Goal: Transaction & Acquisition: Book appointment/travel/reservation

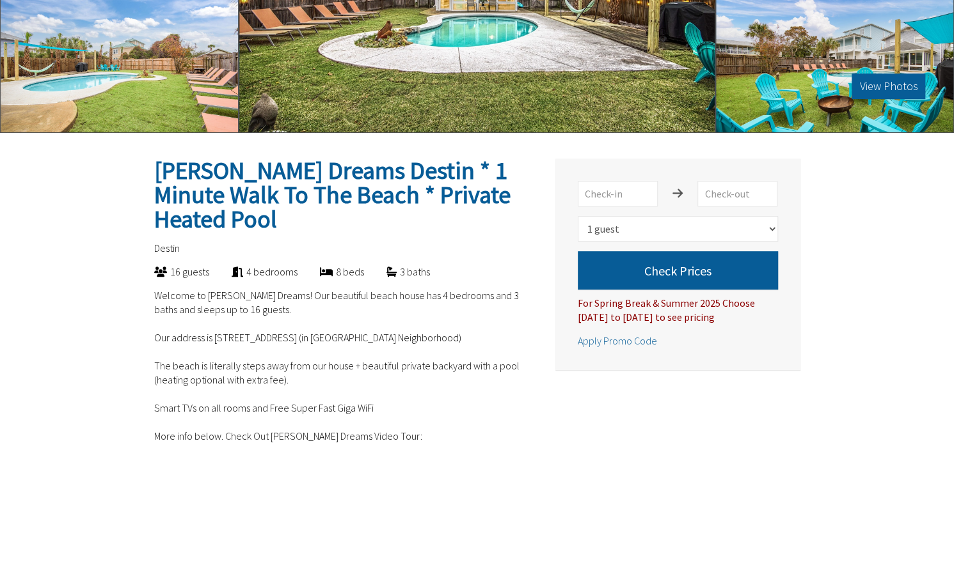
scroll to position [192, 0]
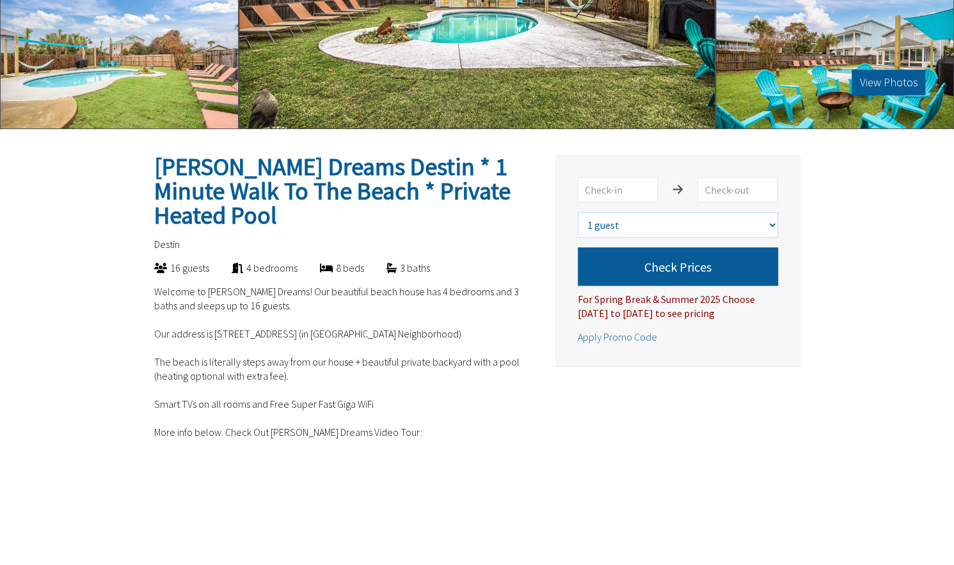
click at [773, 226] on select "Select number of guests 1 guest 2 guests 3 guests 4 guests 5 guests 6 guests 7 …" at bounding box center [678, 225] width 200 height 26
select select "7"
click at [578, 212] on select "Select number of guests 1 guest 2 guests 3 guests 4 guests 5 guests 6 guests 7 …" at bounding box center [678, 225] width 200 height 26
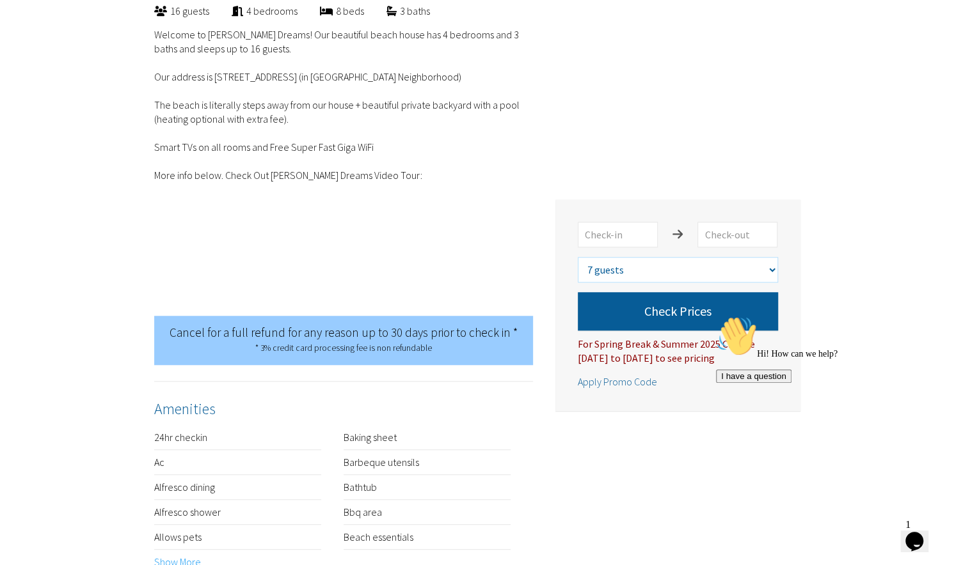
scroll to position [448, 0]
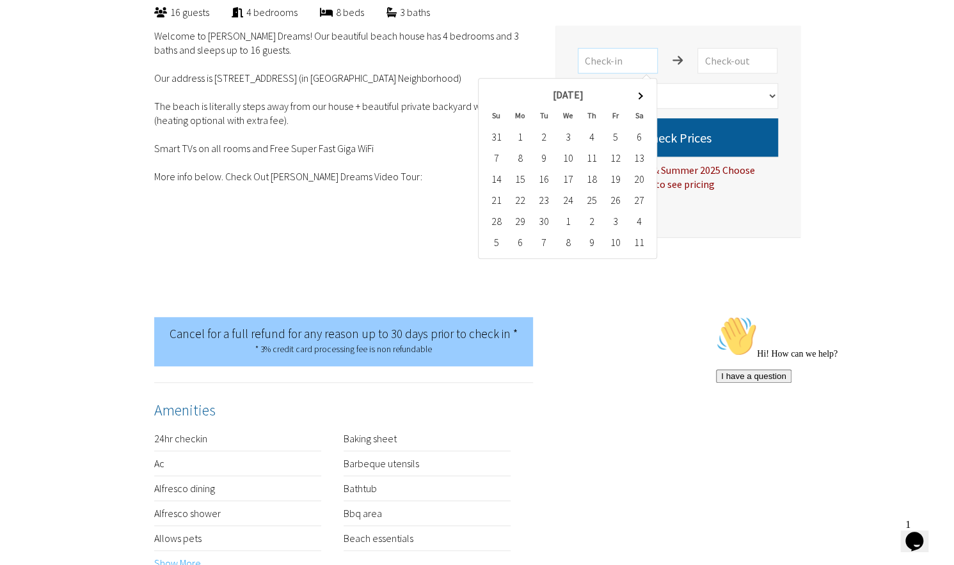
click at [647, 56] on input "text" at bounding box center [618, 61] width 80 height 26
click at [636, 95] on span at bounding box center [639, 95] width 7 height 7
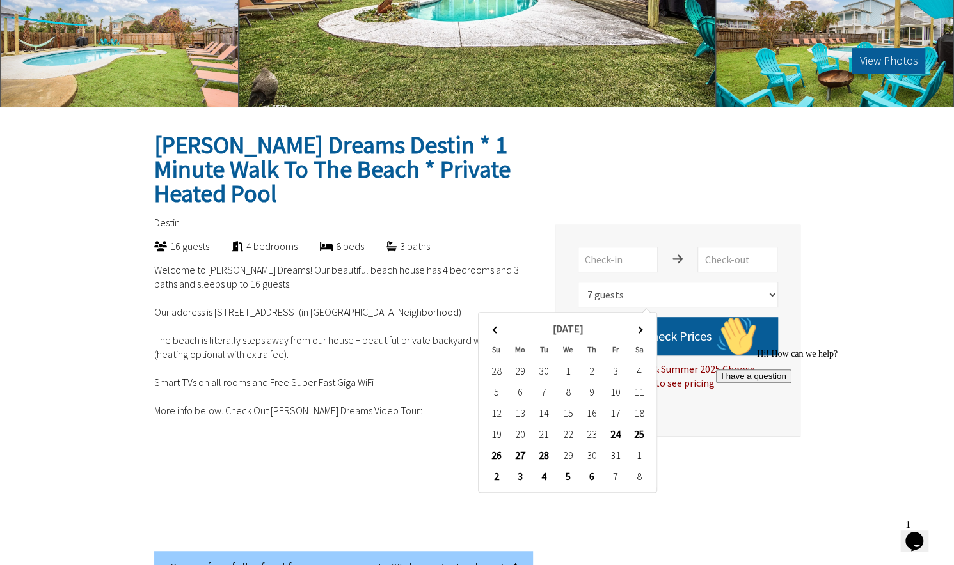
scroll to position [192, 0]
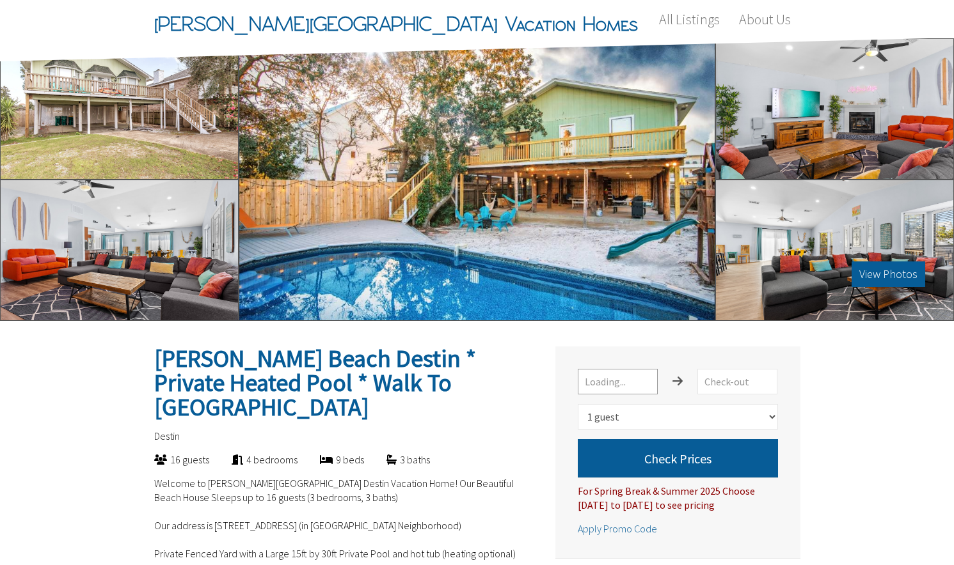
select select "1"
click at [614, 387] on input "text" at bounding box center [618, 382] width 80 height 26
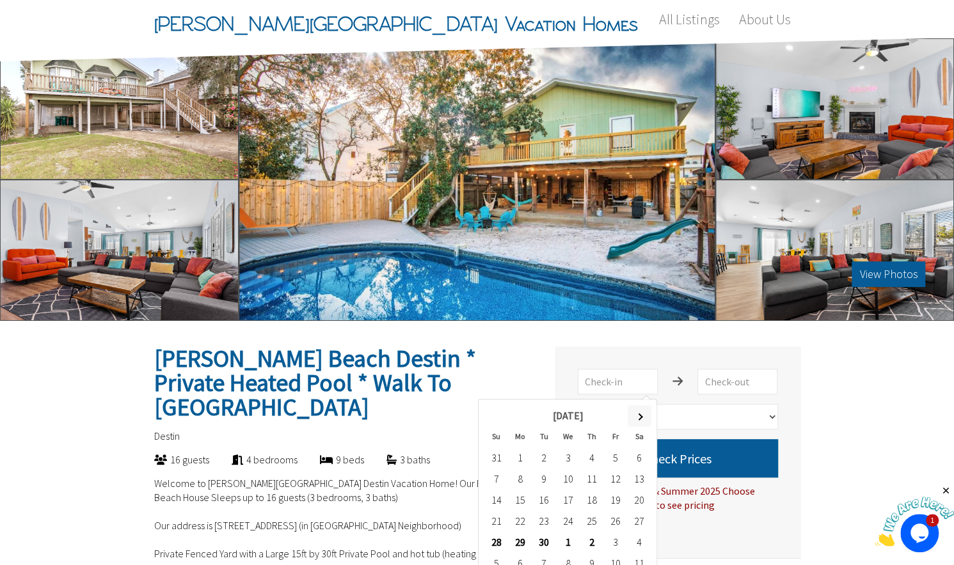
click at [642, 416] on span at bounding box center [639, 416] width 7 height 7
type input "10/19/2025"
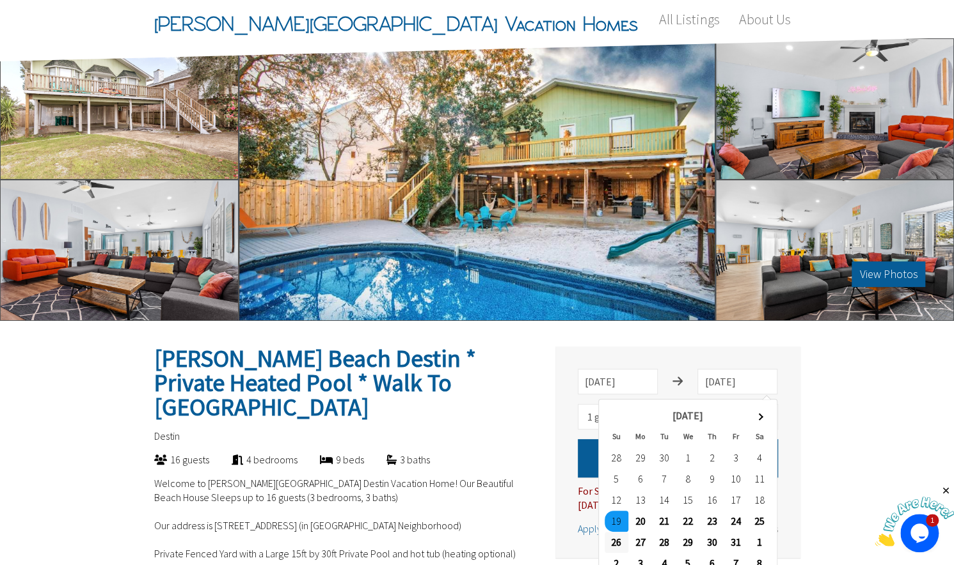
type input "10/26/2025"
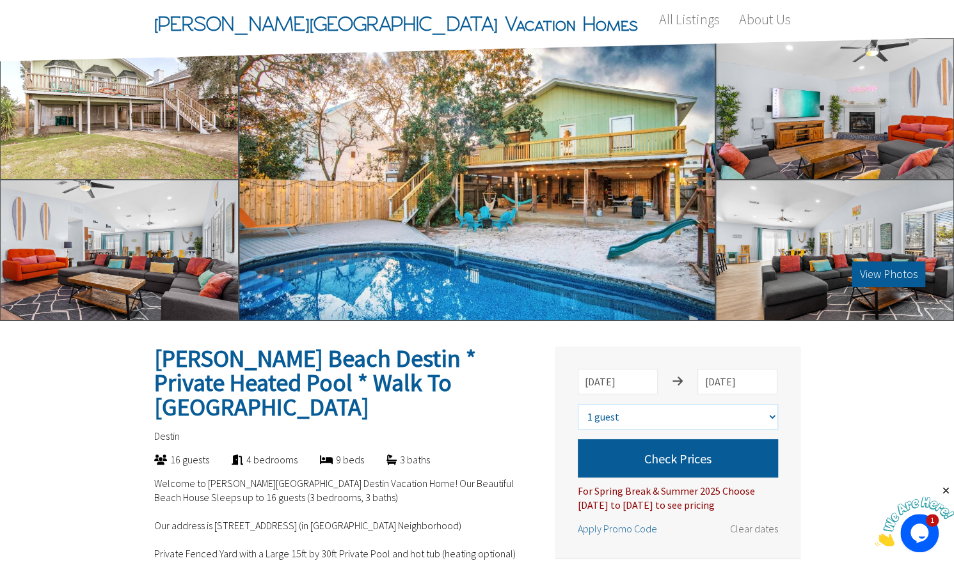
click at [773, 420] on select "Select number of guests 1 guest 2 guests 3 guests 4 guests 5 guests 6 guests 7 …" at bounding box center [678, 417] width 200 height 26
select select "7"
click at [578, 404] on select "Select number of guests 1 guest 2 guests 3 guests 4 guests 5 guests 6 guests 7 …" at bounding box center [678, 417] width 200 height 26
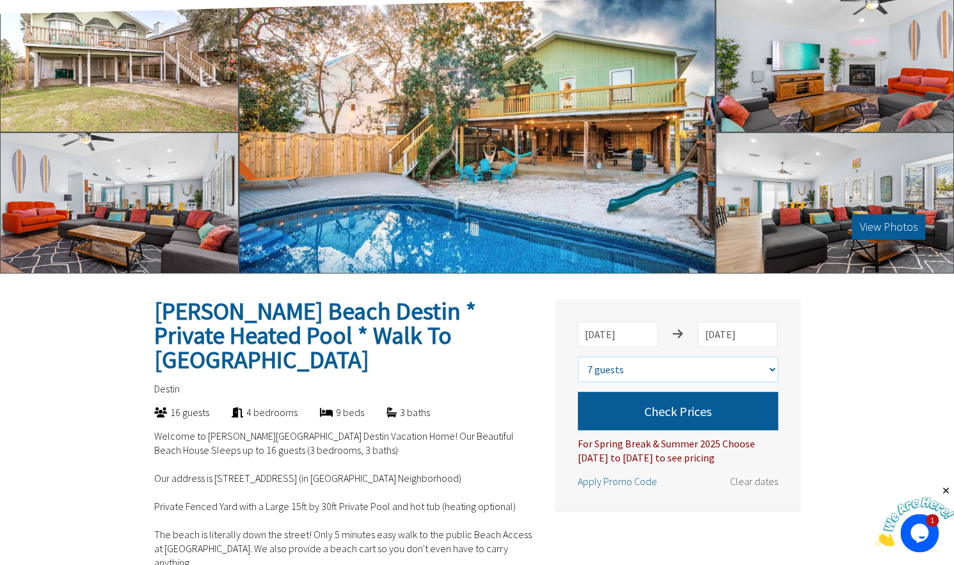
scroll to position [128, 0]
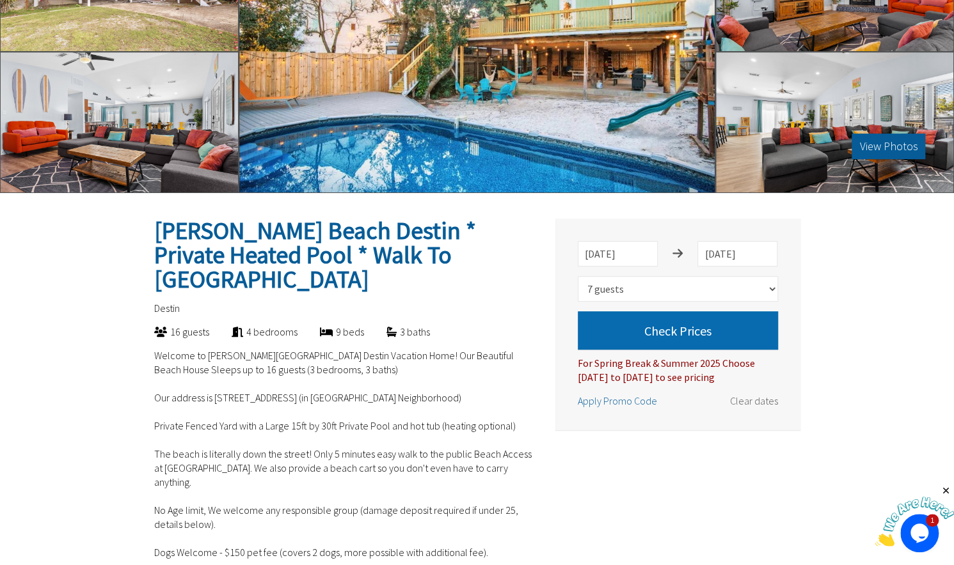
click at [693, 327] on button "Check Prices" at bounding box center [678, 330] width 200 height 38
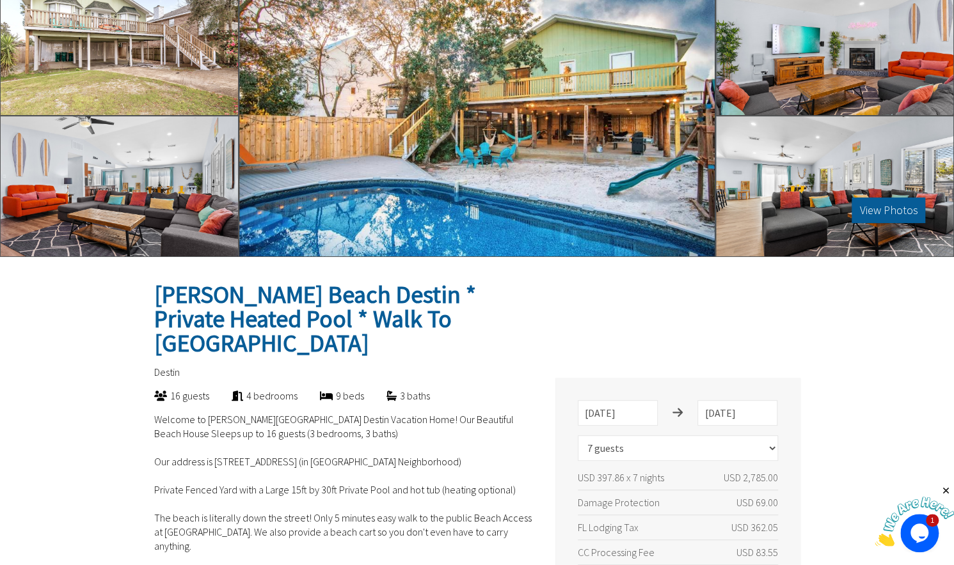
scroll to position [64, 0]
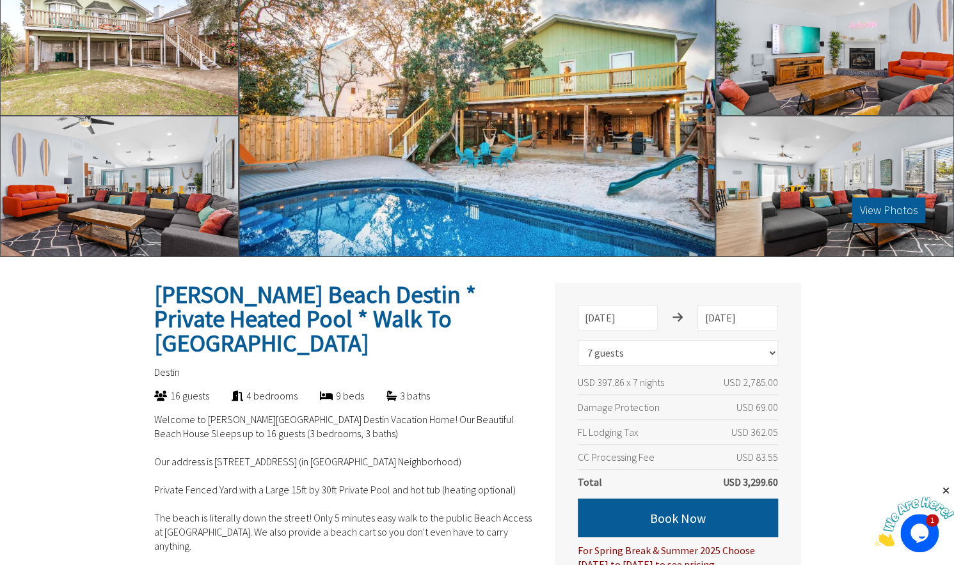
click at [166, 56] on div at bounding box center [119, 44] width 239 height 141
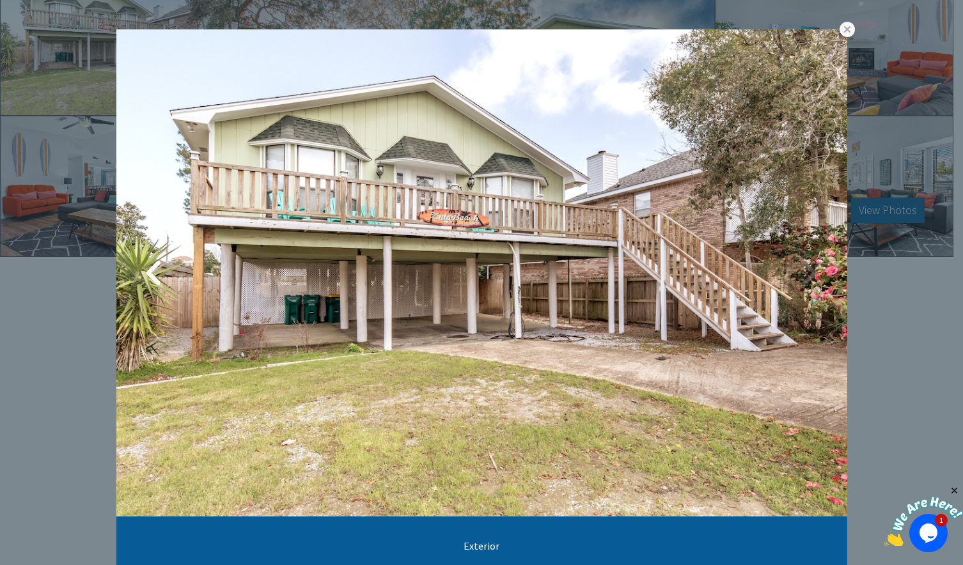
click at [803, 274] on link at bounding box center [809, 273] width 32 height 32
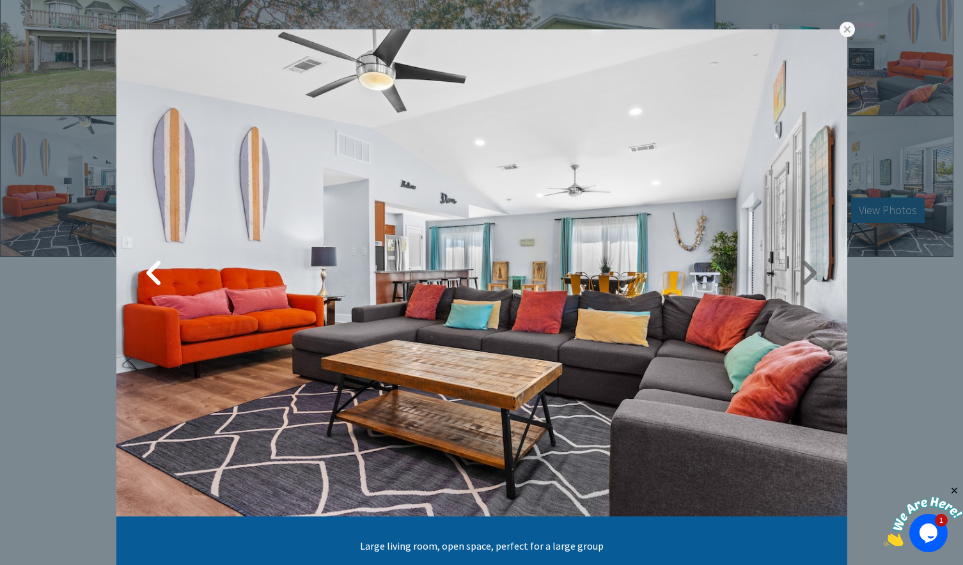
click at [807, 274] on link at bounding box center [809, 273] width 32 height 32
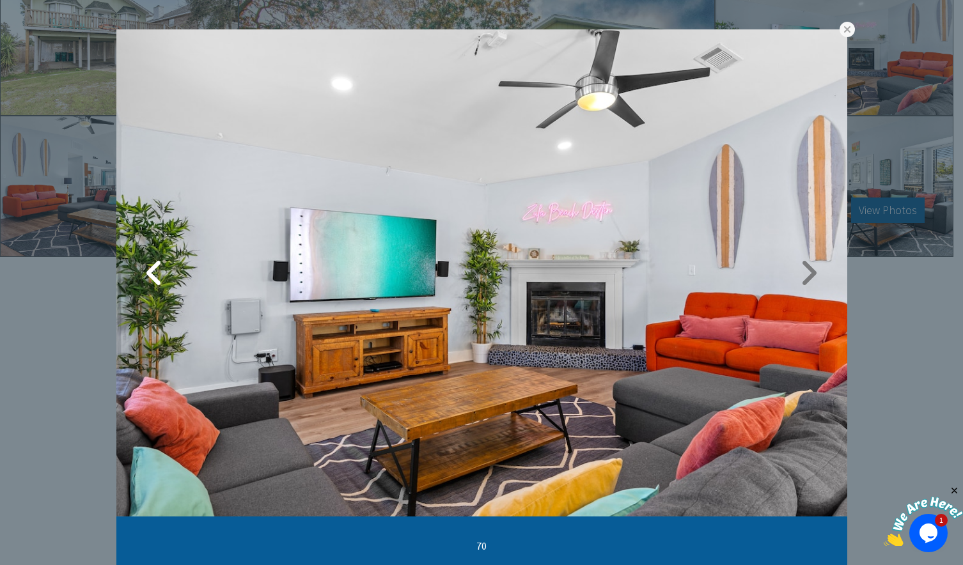
click at [807, 274] on link at bounding box center [809, 273] width 32 height 32
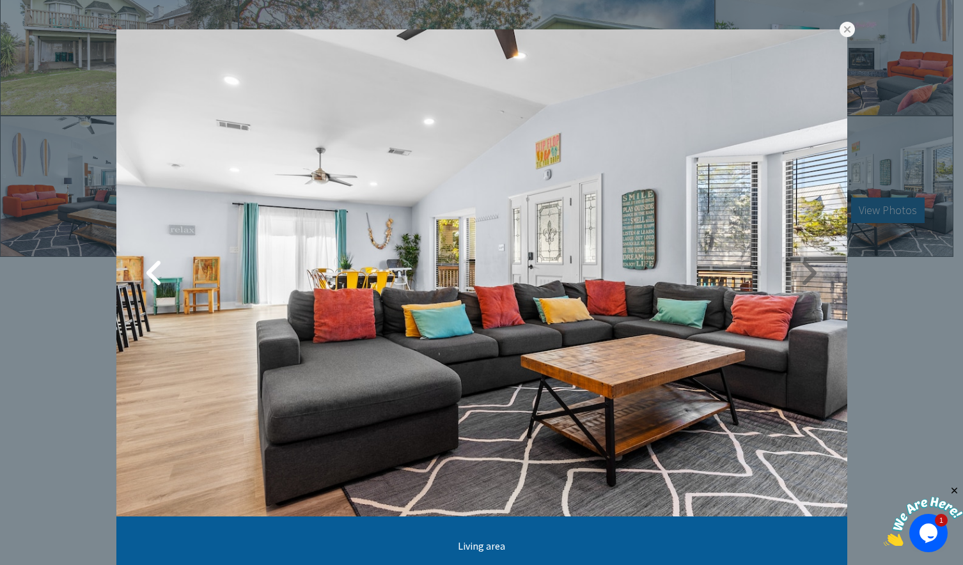
click at [806, 280] on link at bounding box center [809, 273] width 32 height 32
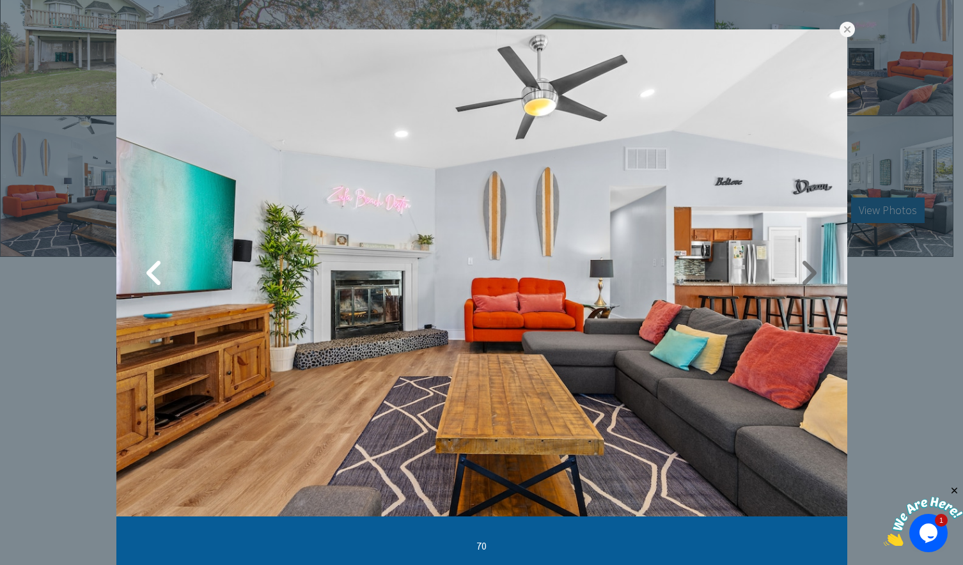
click at [804, 278] on link at bounding box center [809, 273] width 32 height 32
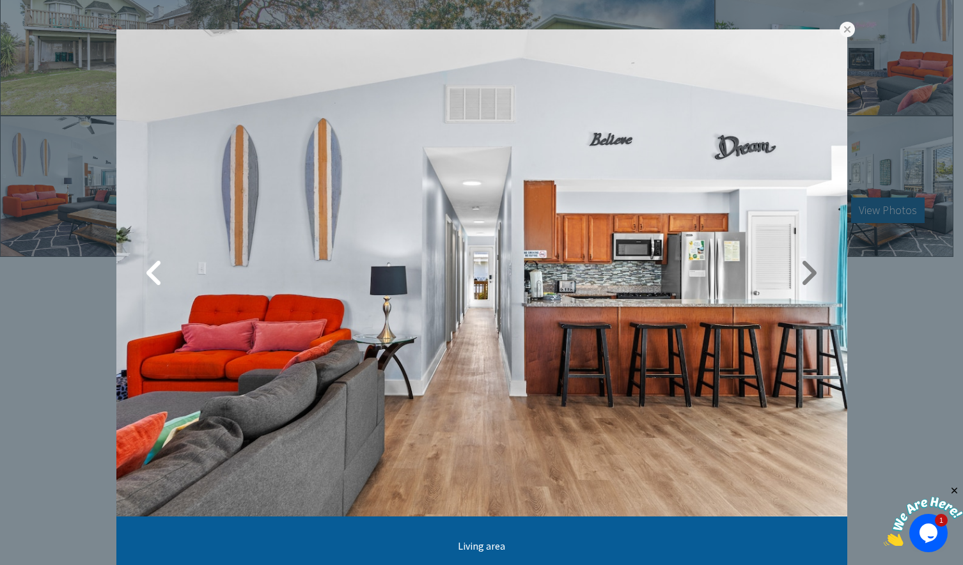
click at [804, 278] on link at bounding box center [809, 273] width 32 height 32
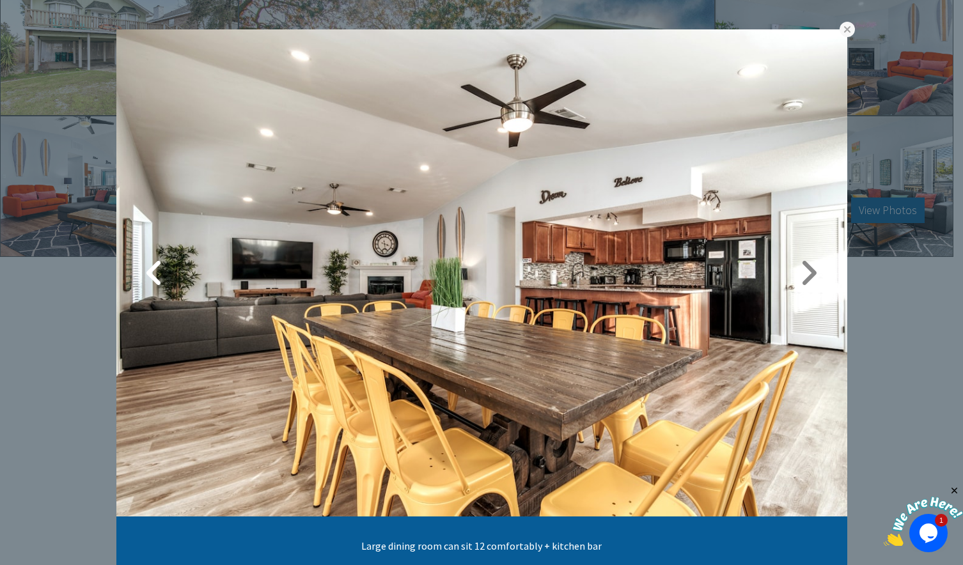
click at [804, 278] on link at bounding box center [809, 273] width 32 height 32
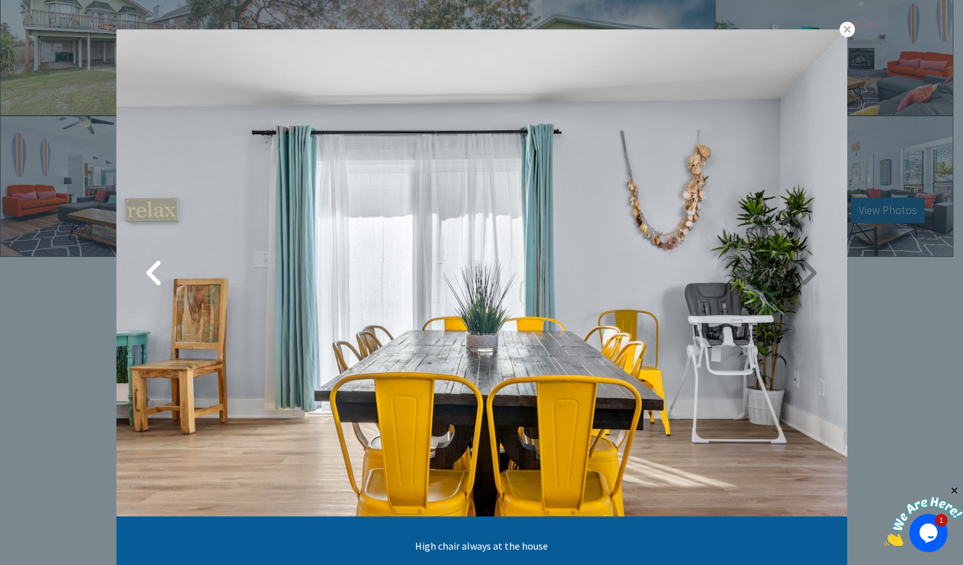
click at [804, 278] on link at bounding box center [809, 273] width 32 height 32
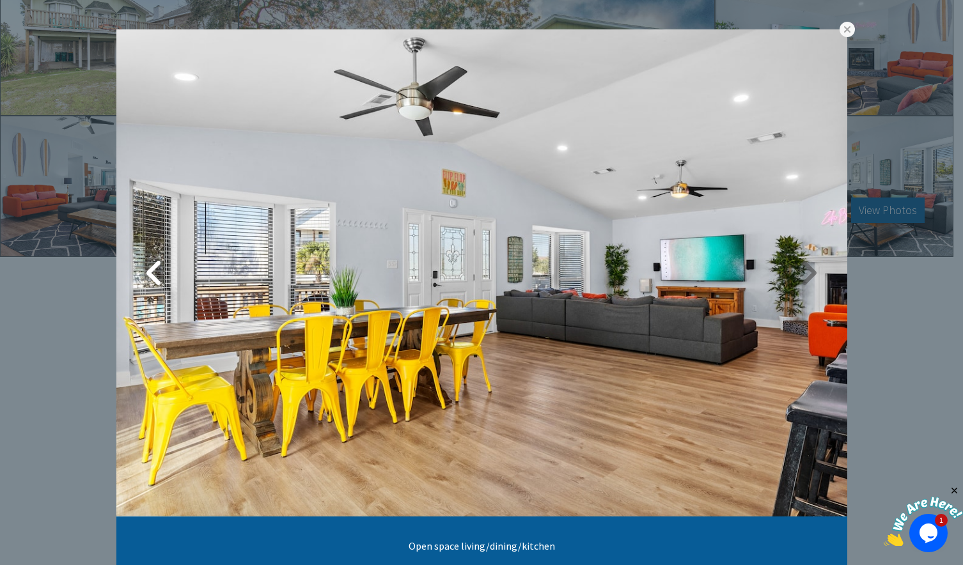
click at [804, 278] on link at bounding box center [809, 273] width 32 height 32
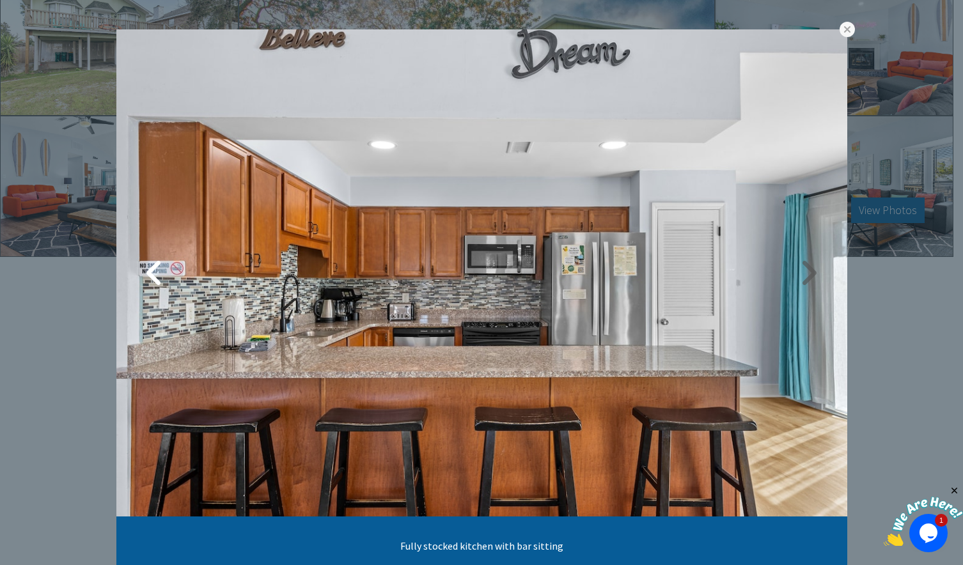
click at [804, 278] on link at bounding box center [809, 273] width 32 height 32
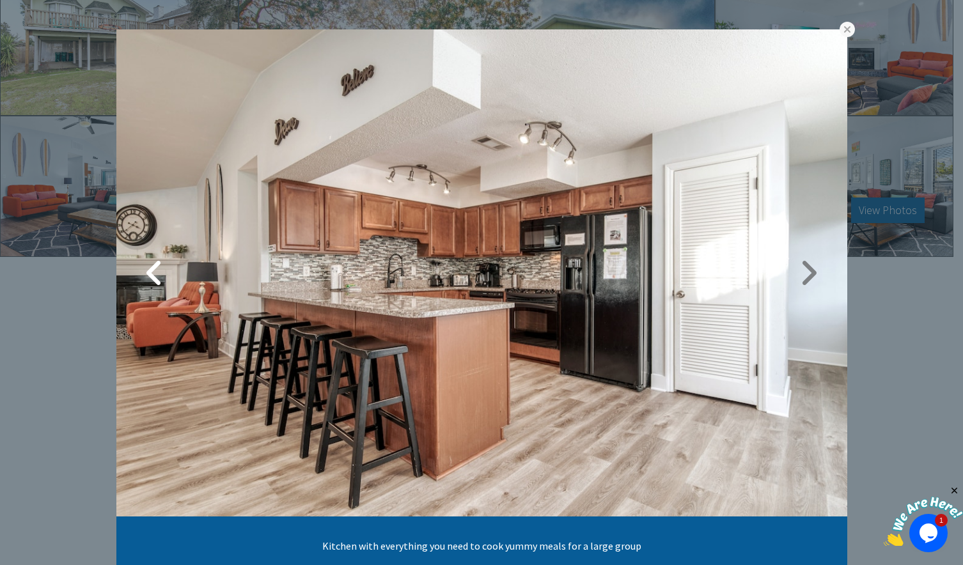
click at [804, 278] on link at bounding box center [809, 273] width 32 height 32
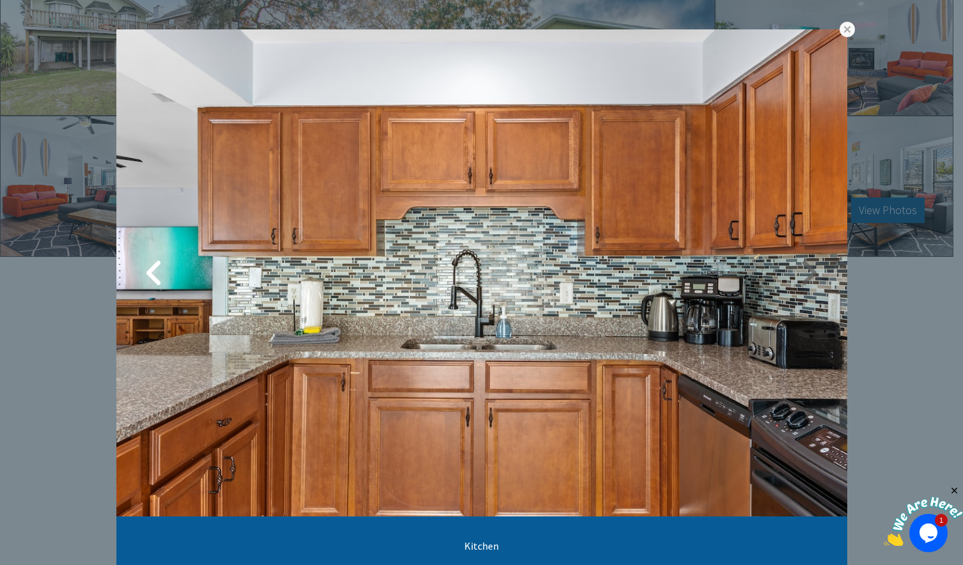
click at [804, 278] on link at bounding box center [809, 273] width 32 height 32
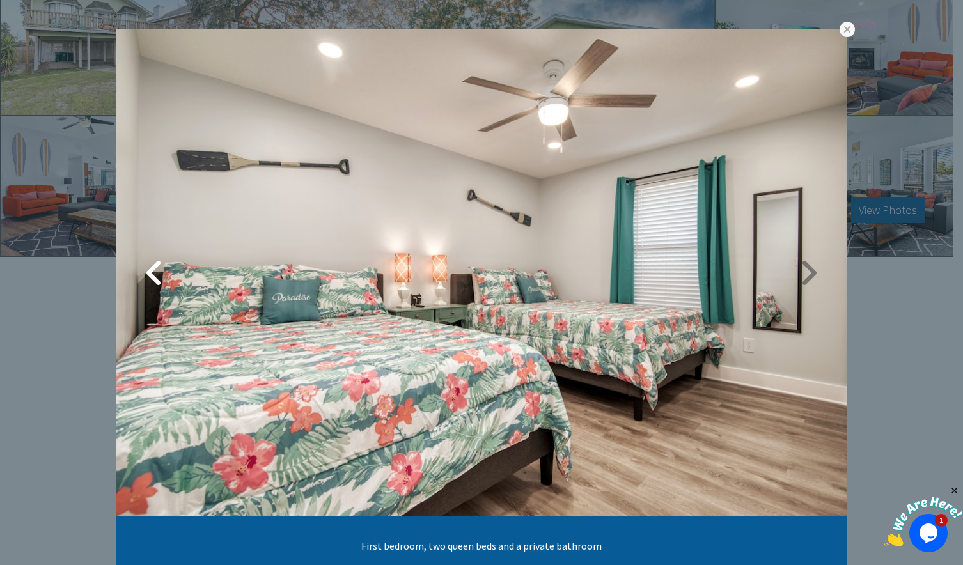
click at [804, 278] on link at bounding box center [809, 273] width 32 height 32
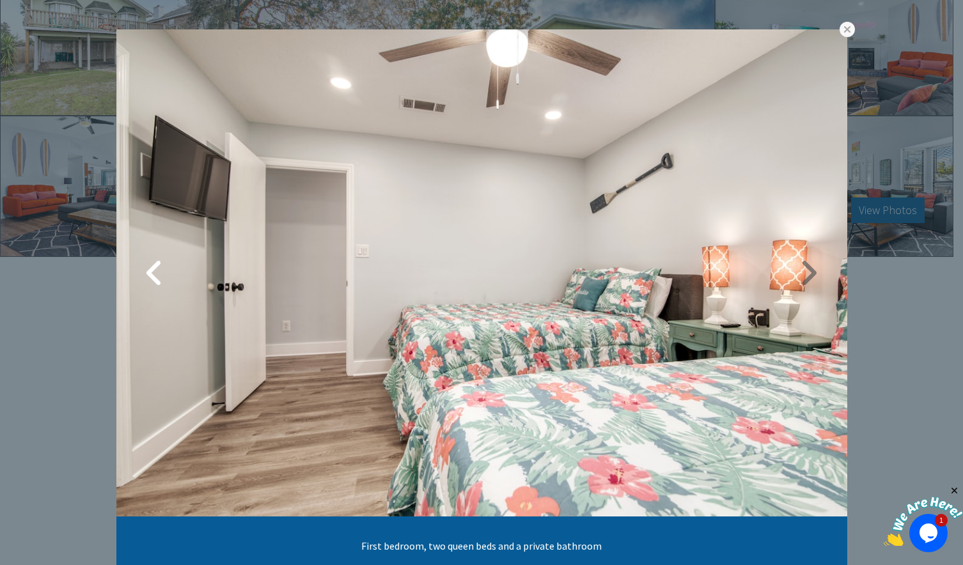
click at [804, 278] on link at bounding box center [809, 273] width 32 height 32
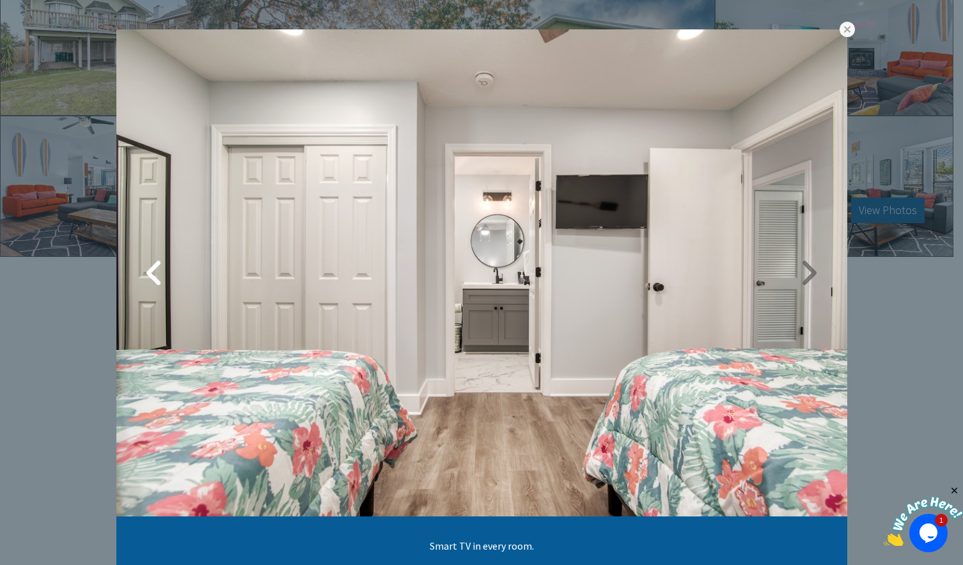
click at [804, 278] on link at bounding box center [809, 273] width 32 height 32
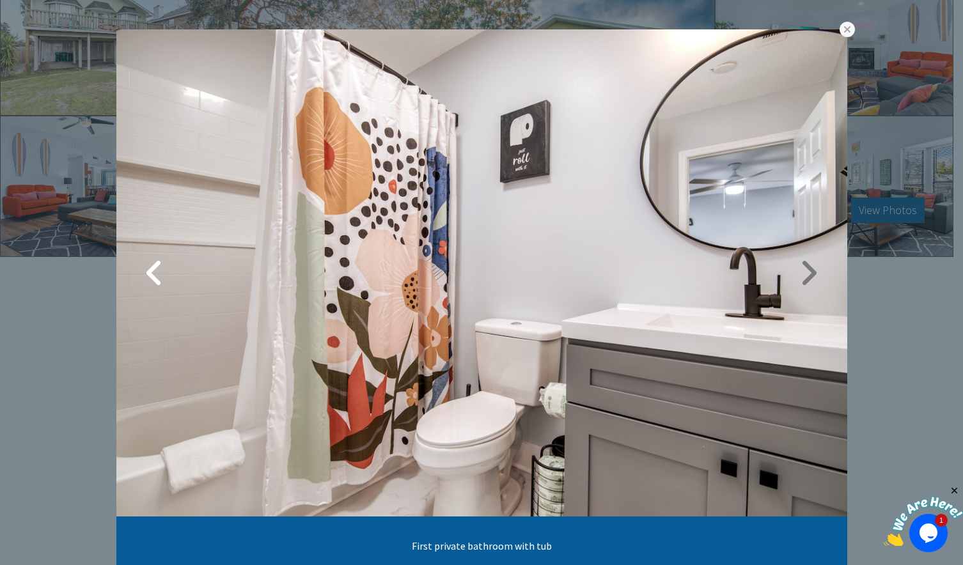
click at [804, 278] on link at bounding box center [809, 273] width 32 height 32
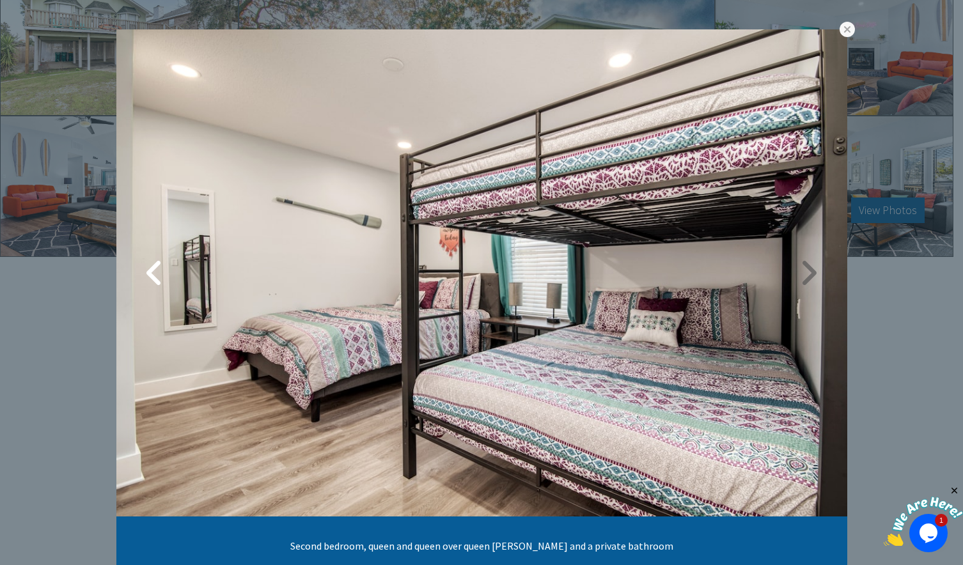
click at [805, 278] on link at bounding box center [809, 273] width 32 height 32
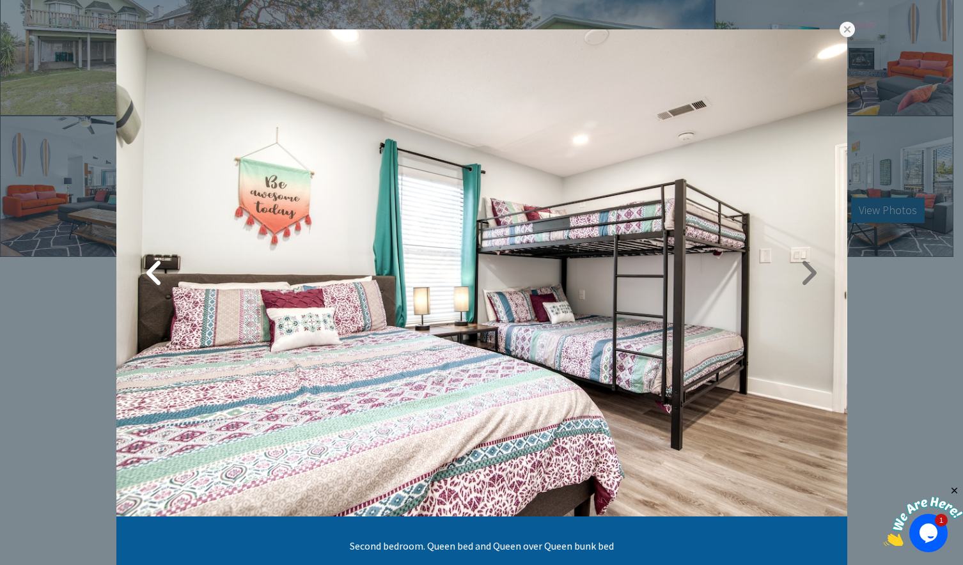
click at [801, 277] on link at bounding box center [809, 273] width 32 height 32
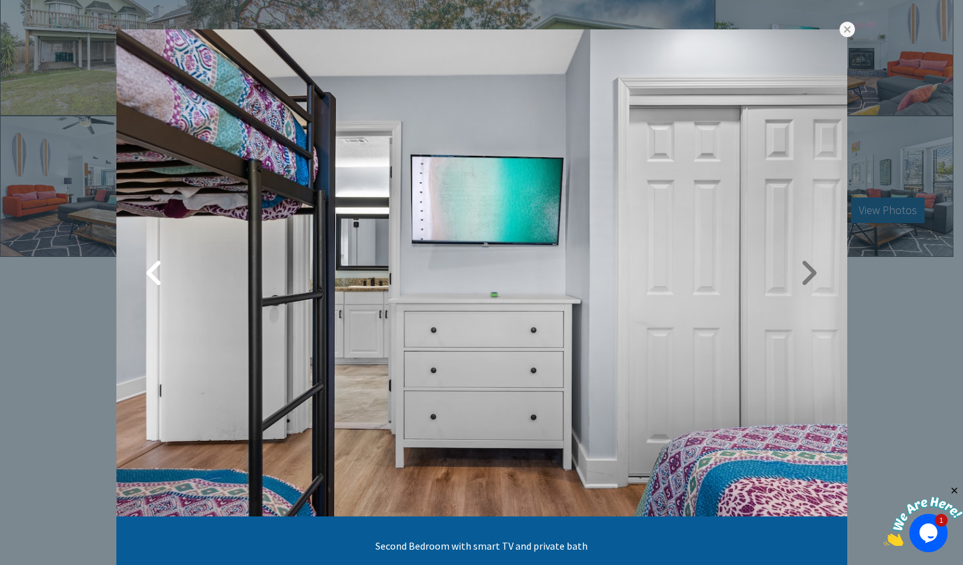
click at [801, 277] on link at bounding box center [809, 273] width 32 height 32
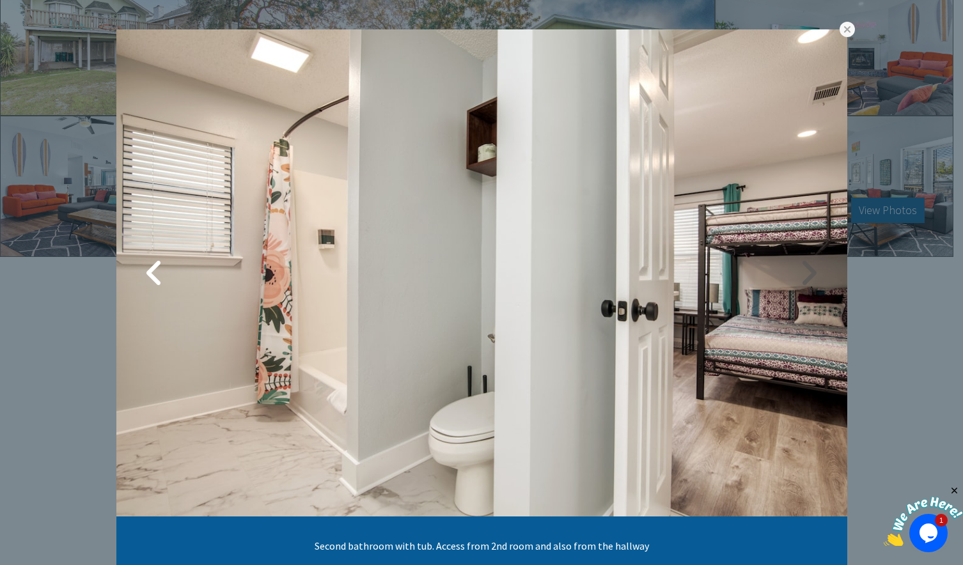
click at [802, 271] on link at bounding box center [809, 273] width 32 height 32
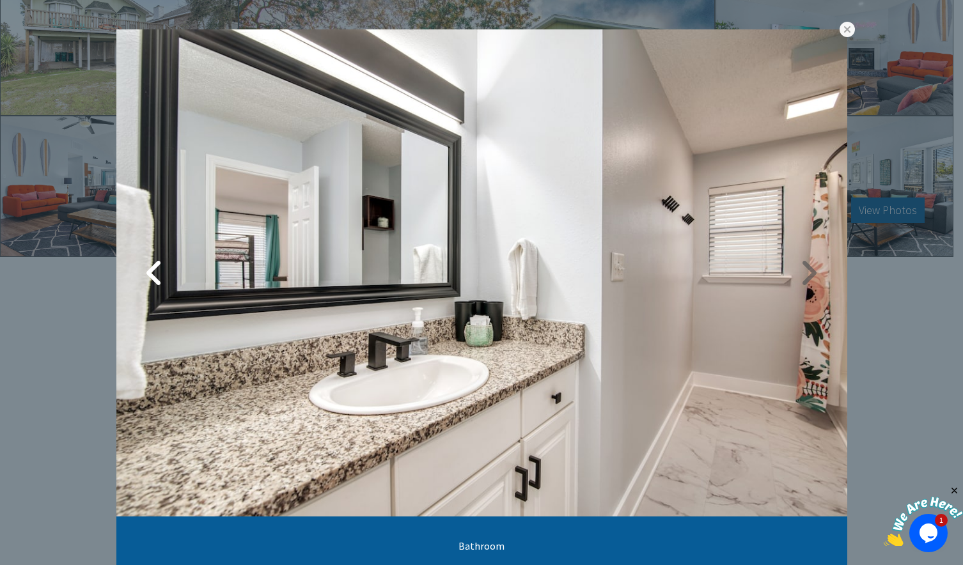
click at [802, 271] on link at bounding box center [809, 273] width 32 height 32
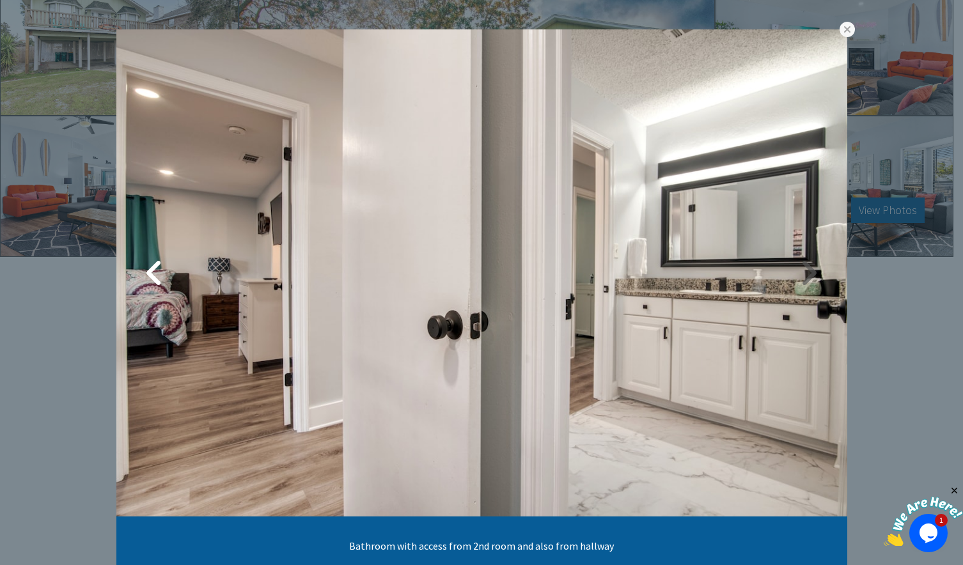
click at [802, 271] on link at bounding box center [809, 273] width 32 height 32
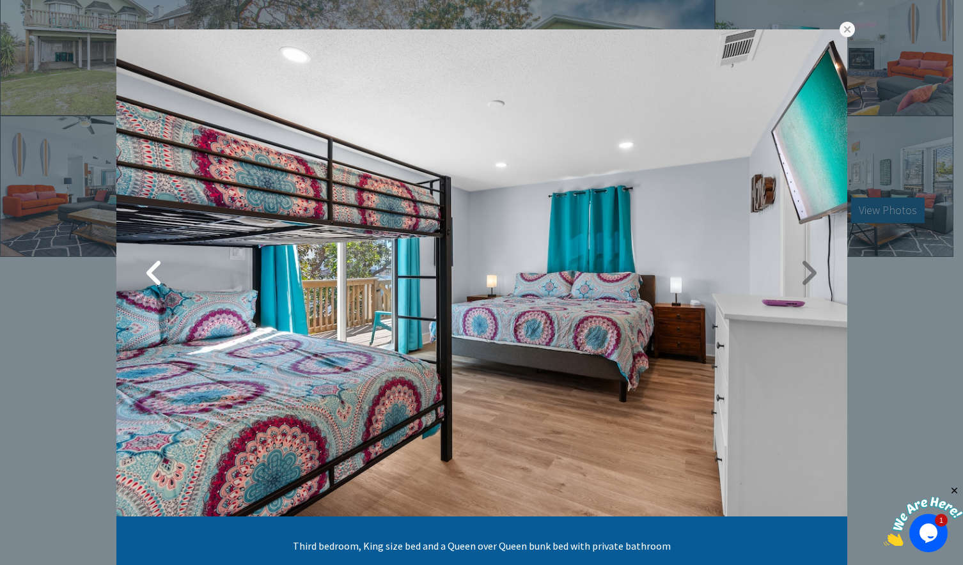
click at [802, 271] on link at bounding box center [809, 273] width 32 height 32
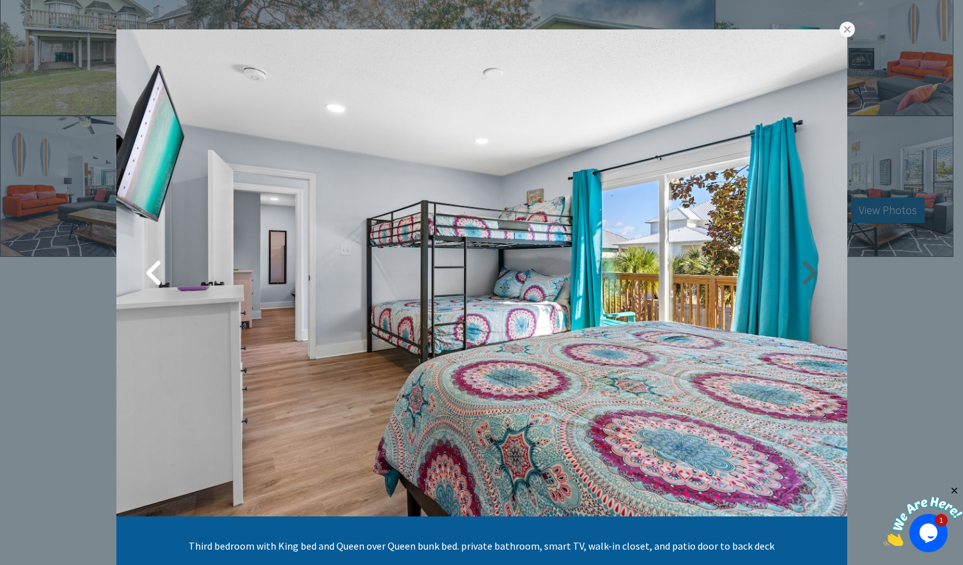
click at [806, 278] on link at bounding box center [809, 273] width 32 height 32
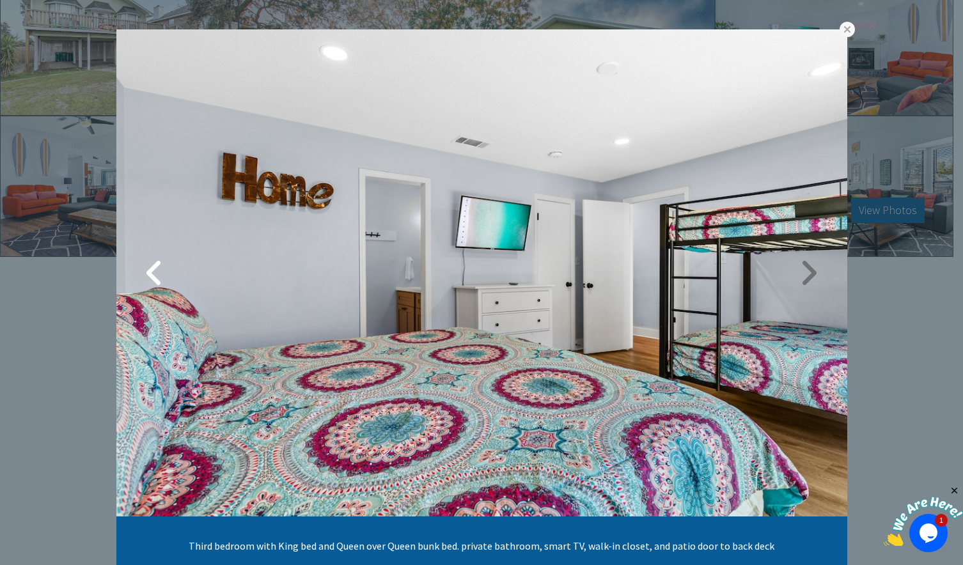
click at [805, 276] on link at bounding box center [809, 273] width 32 height 32
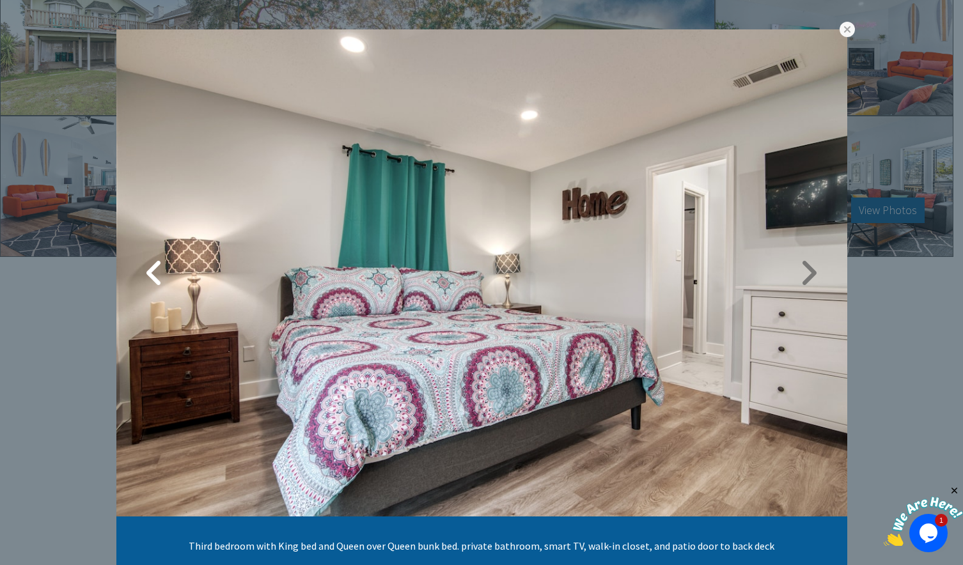
click at [805, 276] on link at bounding box center [809, 273] width 32 height 32
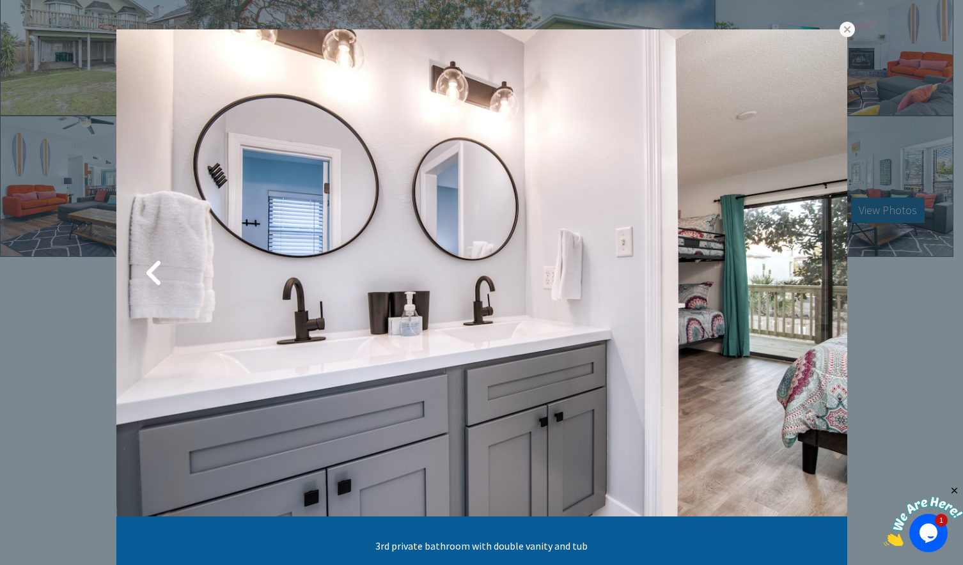
click at [805, 276] on link at bounding box center [809, 273] width 32 height 32
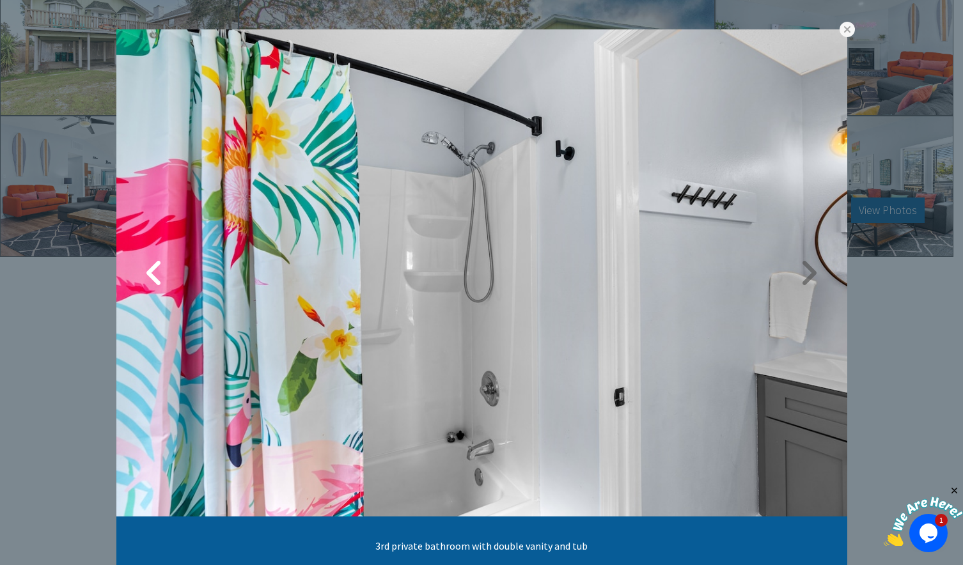
click at [805, 276] on link at bounding box center [809, 273] width 32 height 32
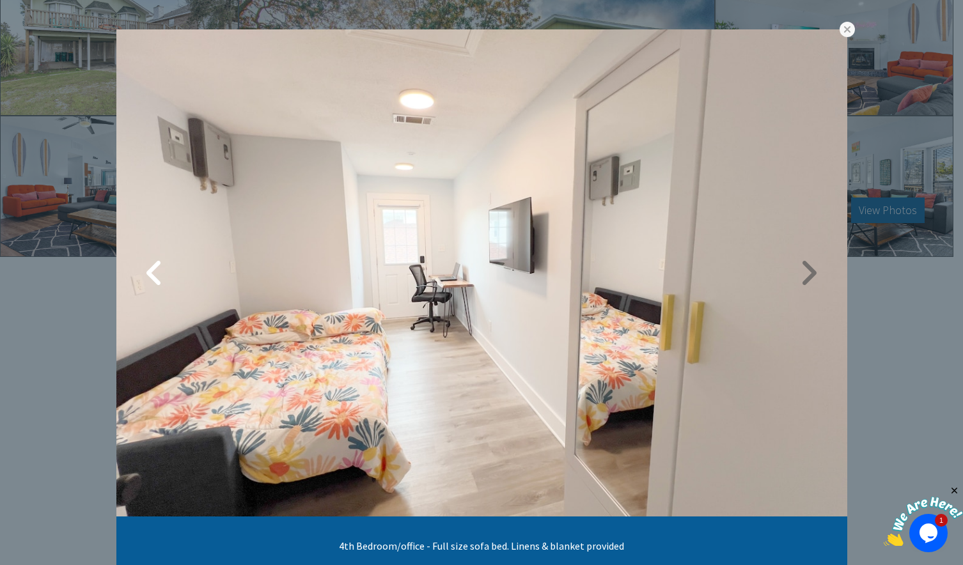
click at [805, 276] on link at bounding box center [809, 273] width 32 height 32
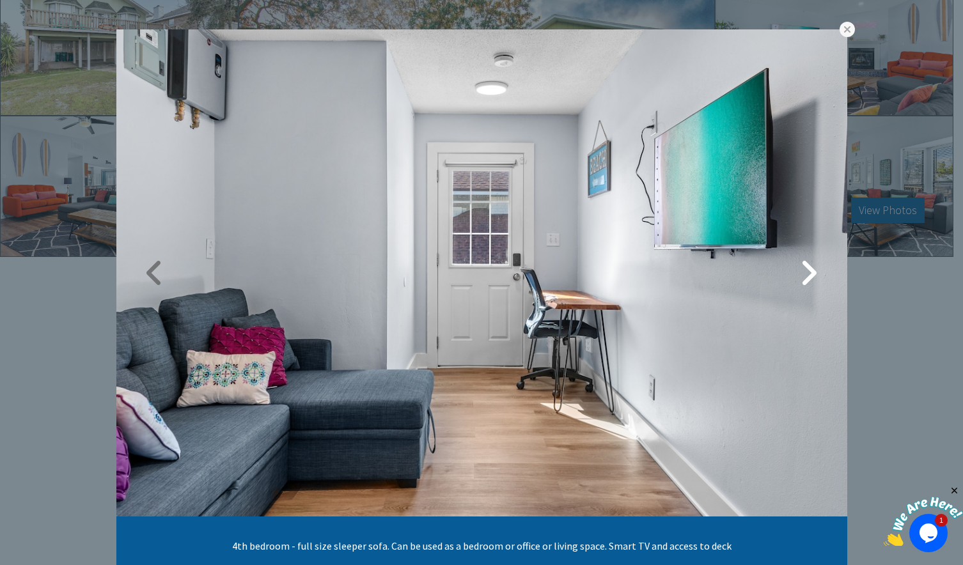
click at [145, 271] on link at bounding box center [155, 273] width 32 height 32
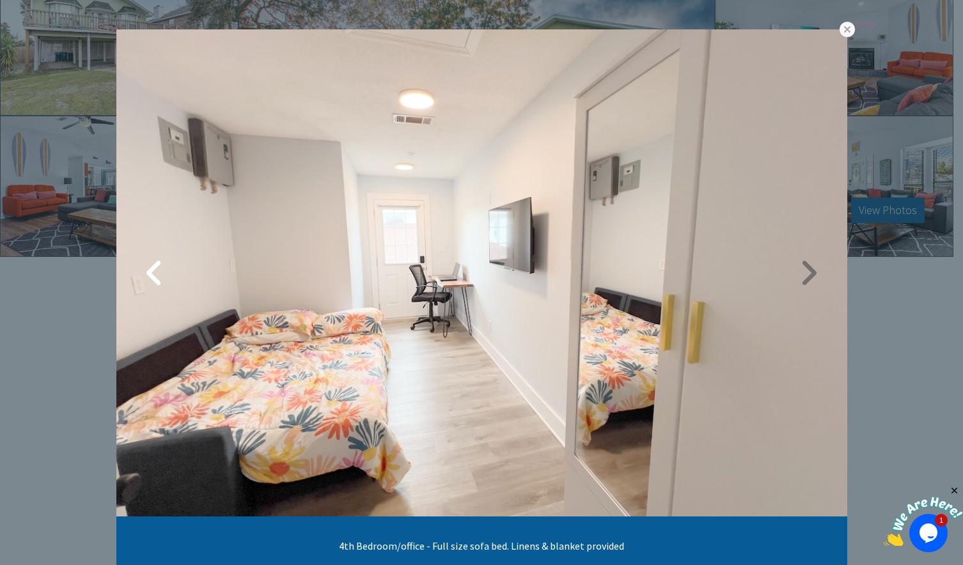
click at [803, 278] on link at bounding box center [809, 273] width 32 height 32
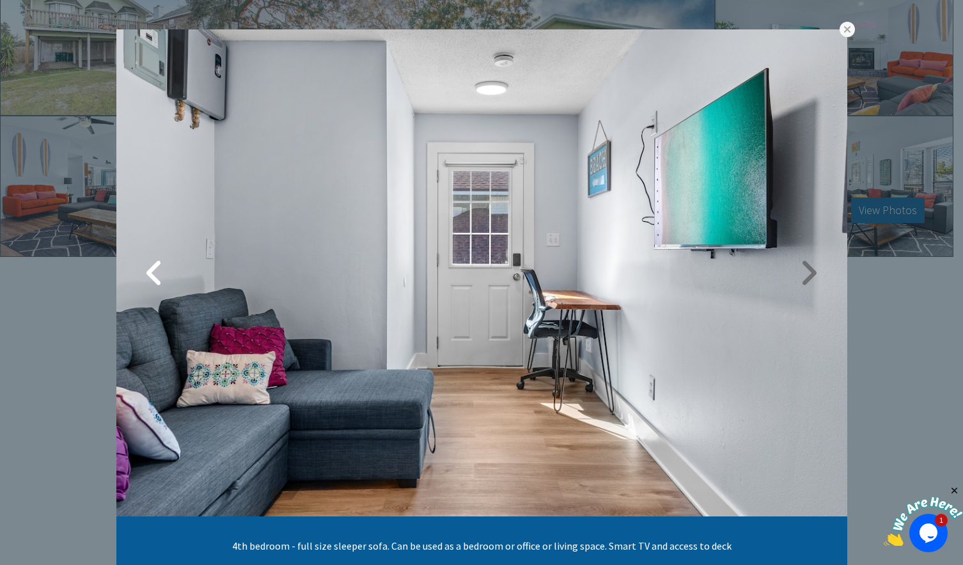
click at [803, 278] on link at bounding box center [809, 273] width 32 height 32
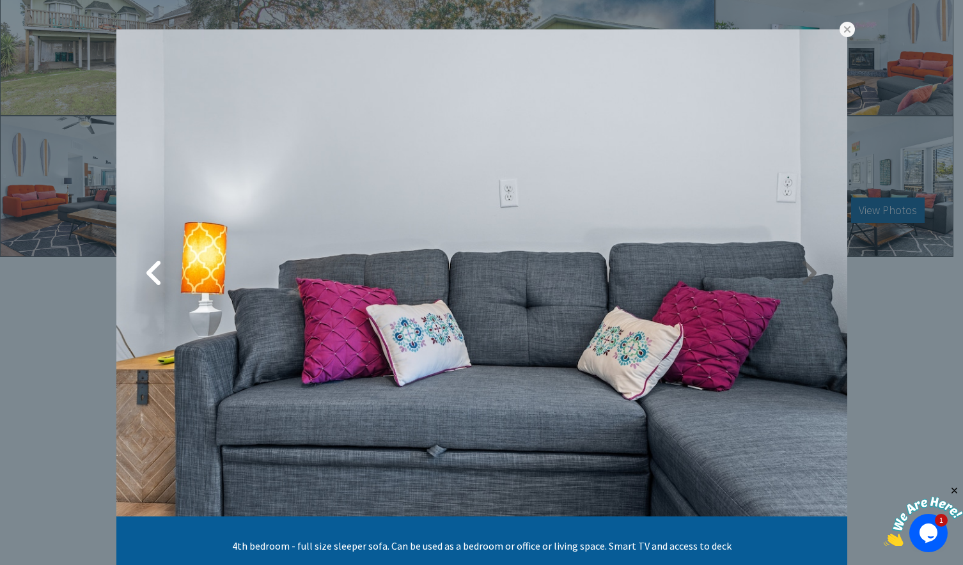
click at [803, 278] on link at bounding box center [809, 273] width 32 height 32
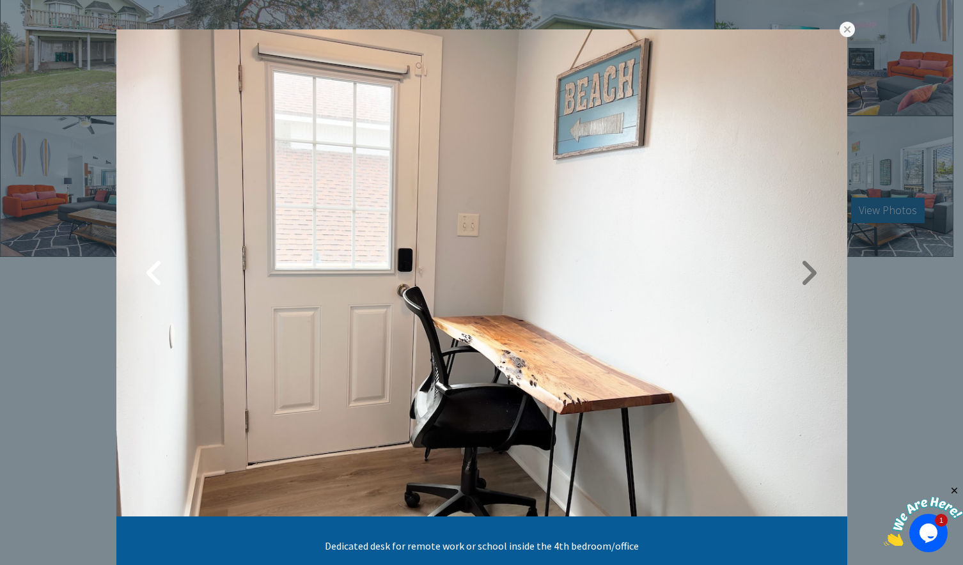
click at [803, 278] on link at bounding box center [809, 273] width 32 height 32
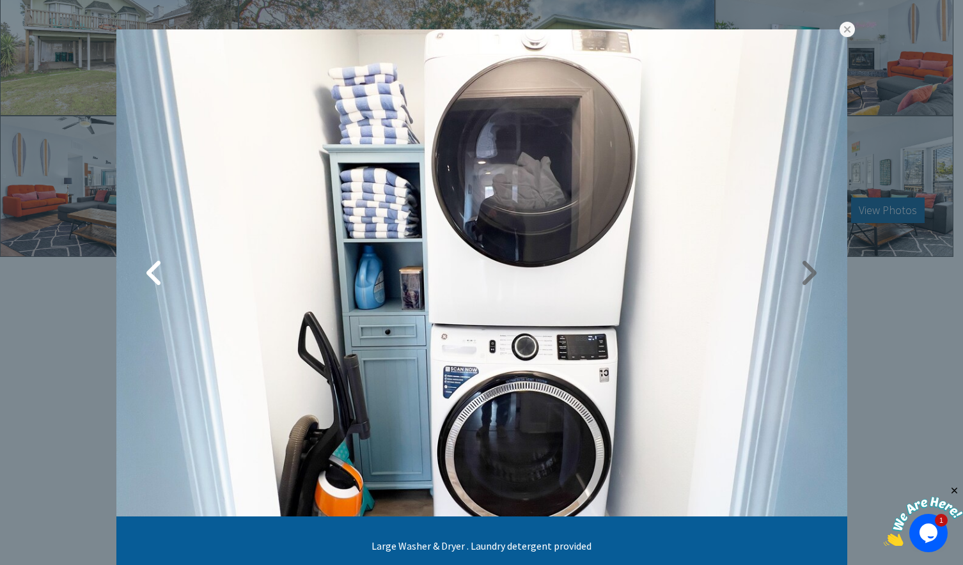
click at [805, 274] on link at bounding box center [809, 273] width 32 height 32
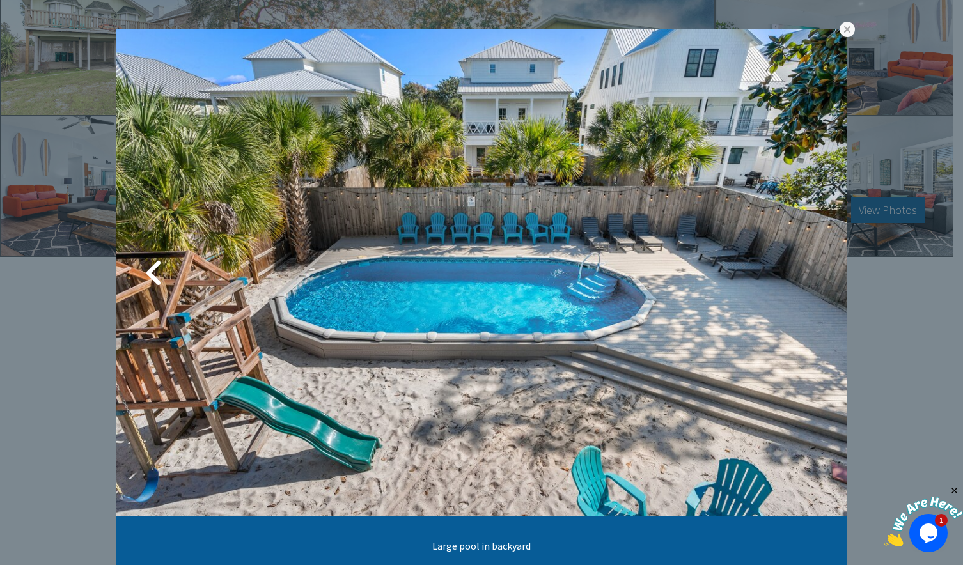
click at [807, 274] on link at bounding box center [809, 273] width 32 height 32
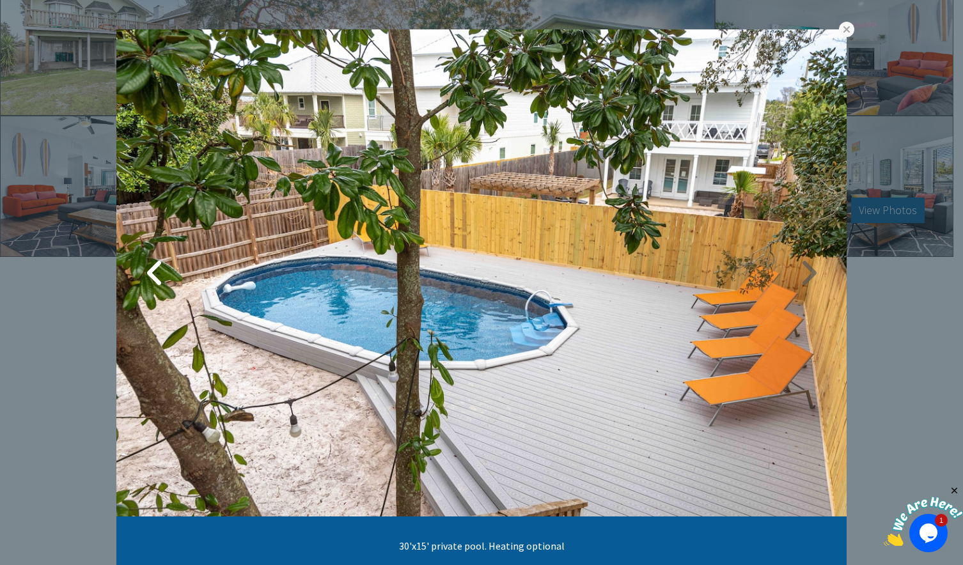
click at [801, 278] on link at bounding box center [808, 273] width 32 height 32
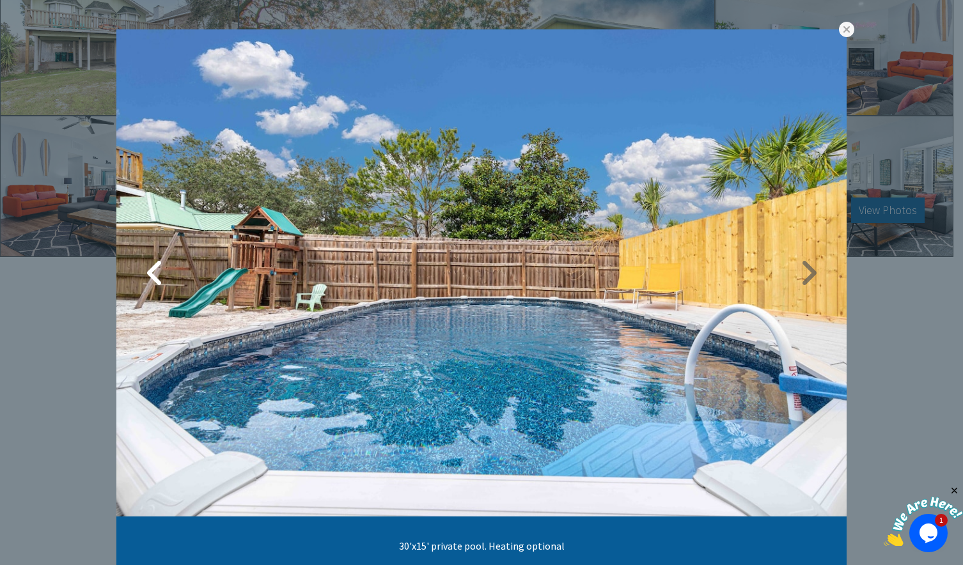
click at [801, 278] on link at bounding box center [808, 273] width 32 height 32
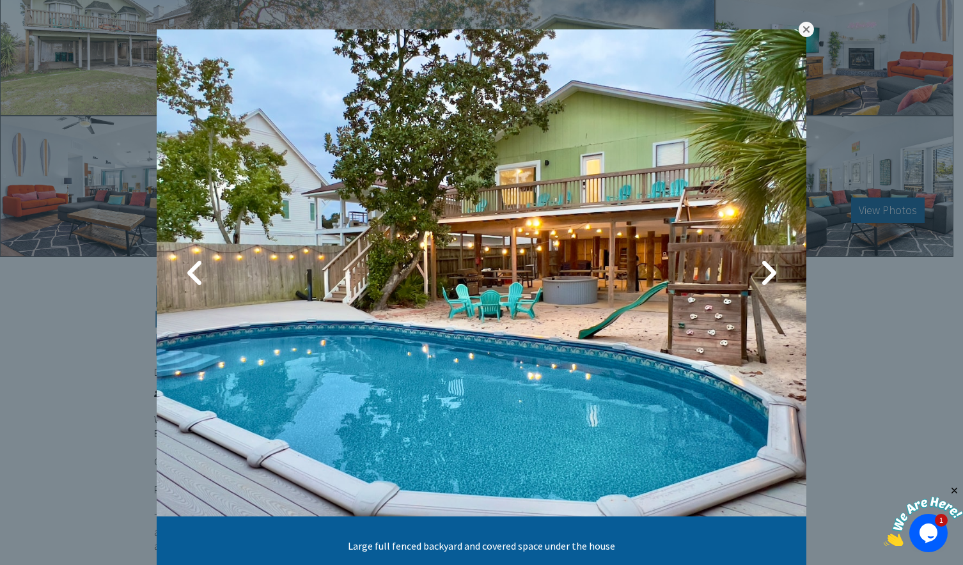
click at [803, 28] on link at bounding box center [806, 29] width 15 height 15
